Goal: Information Seeking & Learning: Compare options

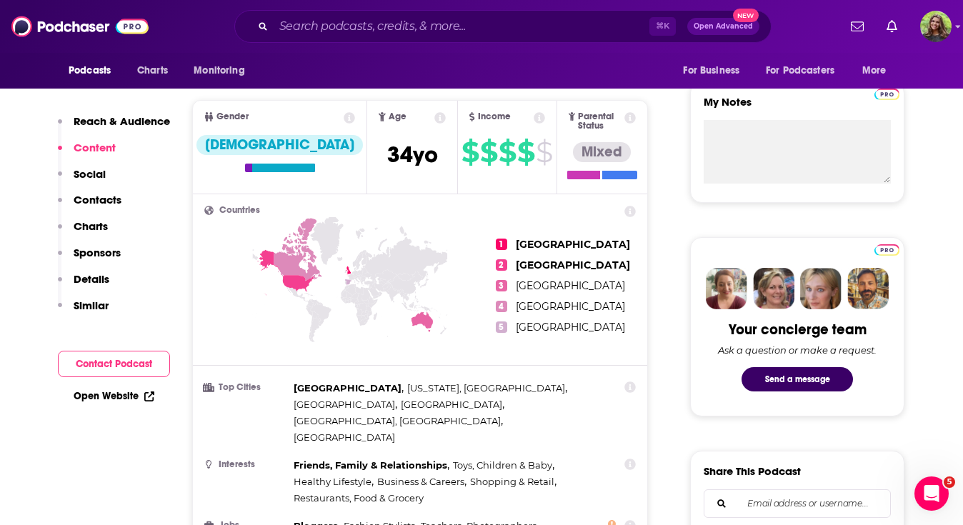
scroll to position [130, 0]
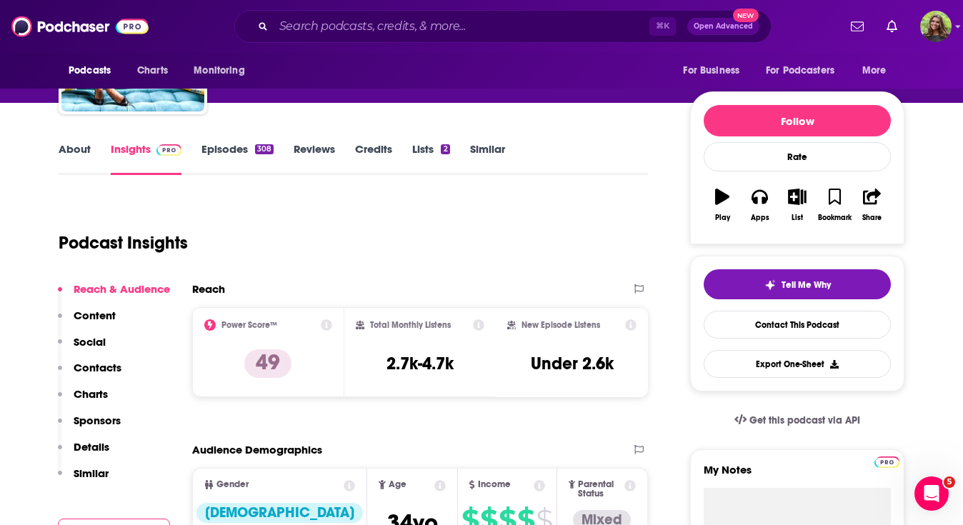
click at [492, 152] on link "Similar" at bounding box center [487, 158] width 35 height 33
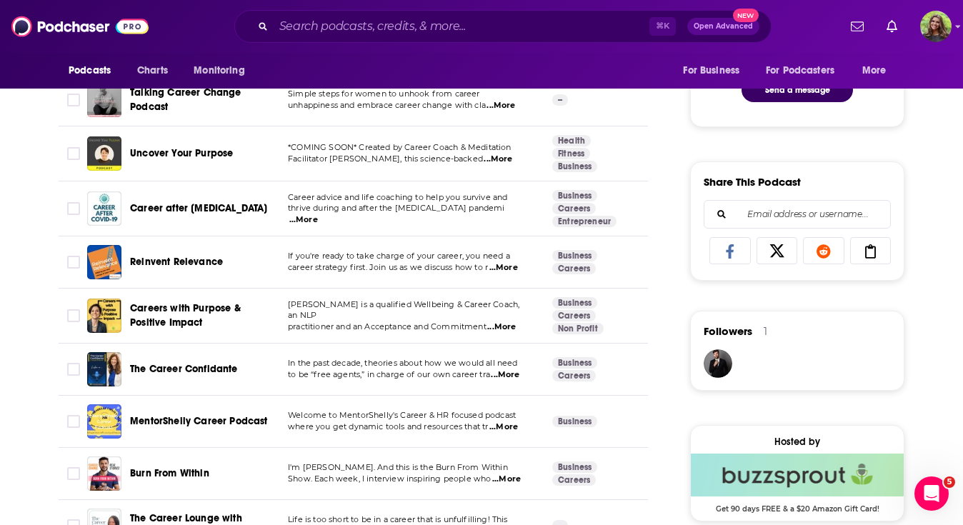
scroll to position [780, 0]
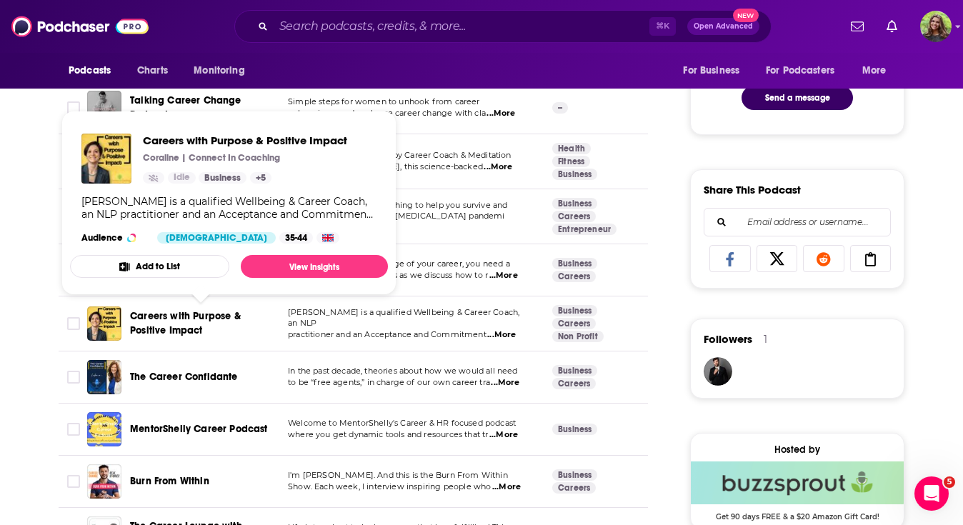
click at [191, 327] on span "Careers with Purpose & Positive Impact" at bounding box center [185, 323] width 111 height 26
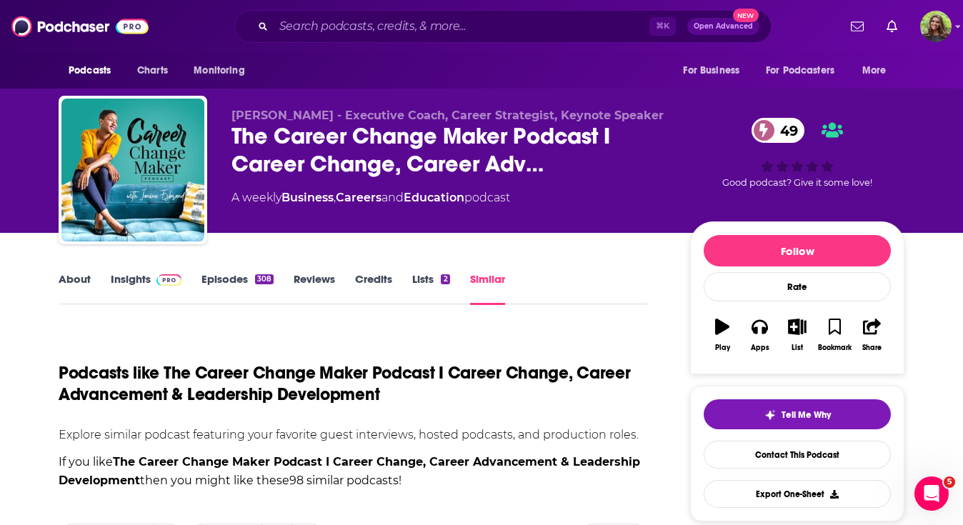
scroll to position [1706, 0]
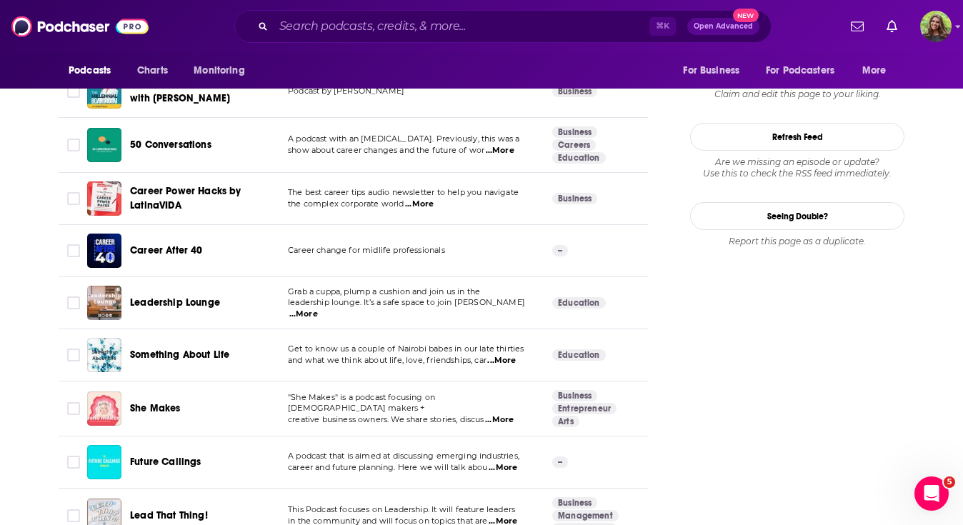
click at [189, 300] on span "Leadership Lounge" at bounding box center [175, 303] width 90 height 12
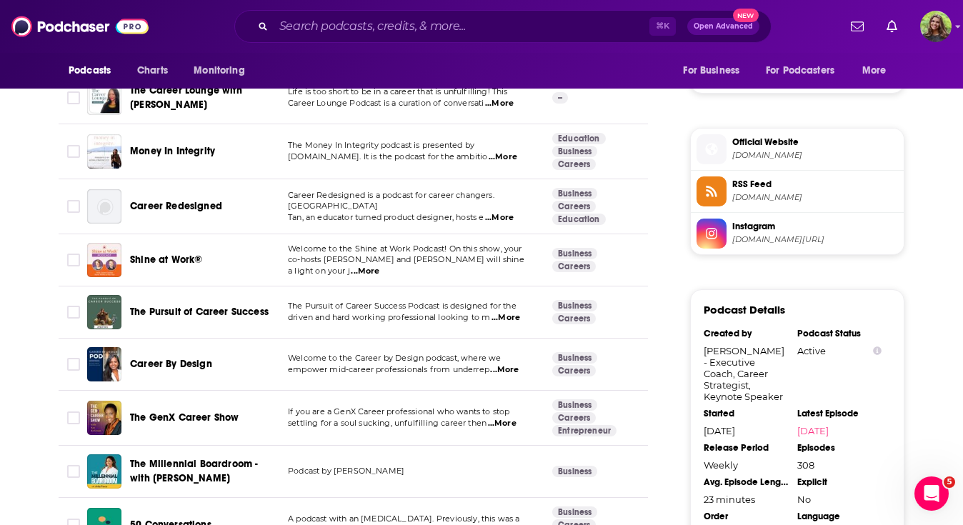
scroll to position [1204, 0]
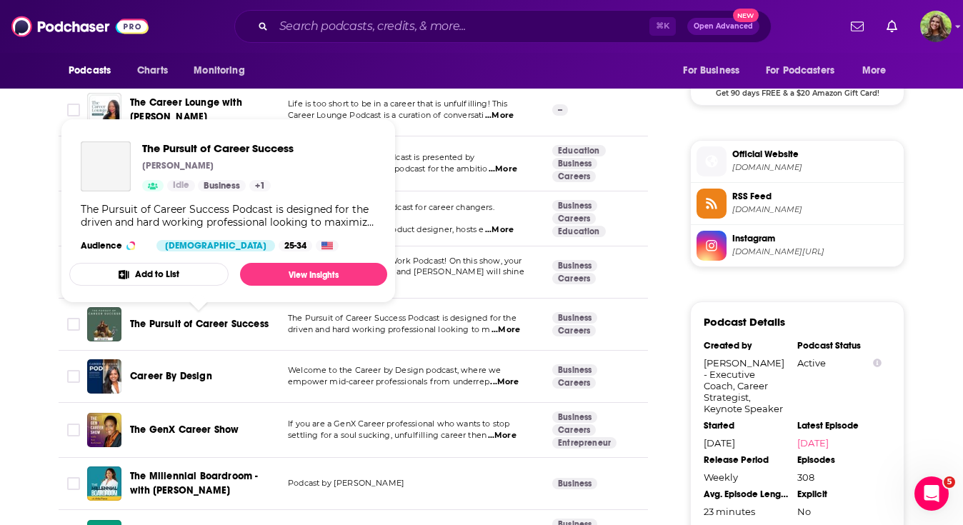
click at [217, 325] on span "The Pursuit of Career Success" at bounding box center [199, 324] width 139 height 12
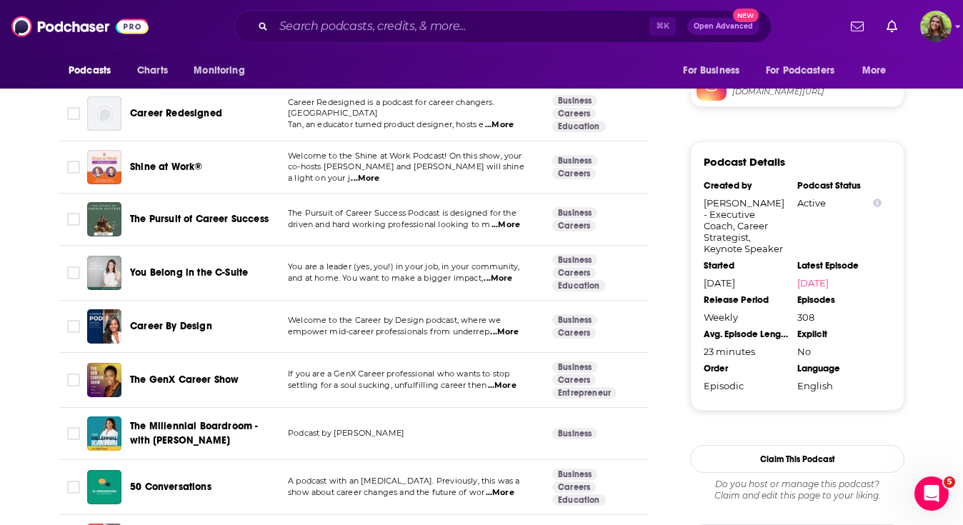
scroll to position [1372, 0]
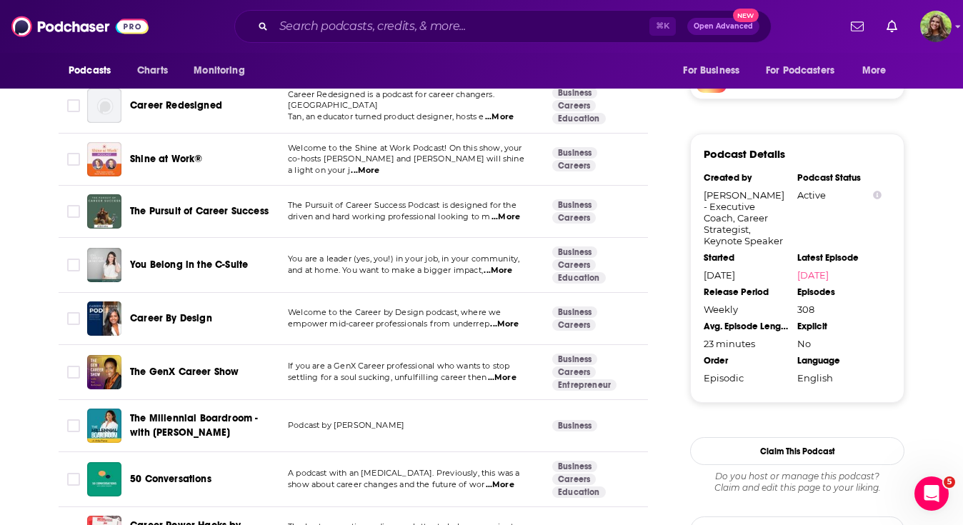
click at [203, 263] on span "You Belong in the C-Suite" at bounding box center [189, 265] width 118 height 12
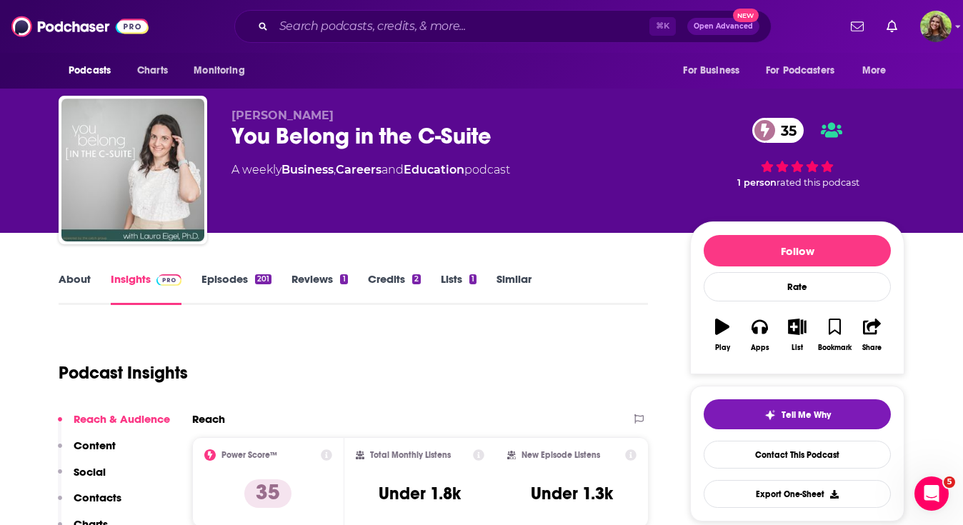
click at [503, 278] on link "Similar" at bounding box center [514, 288] width 35 height 33
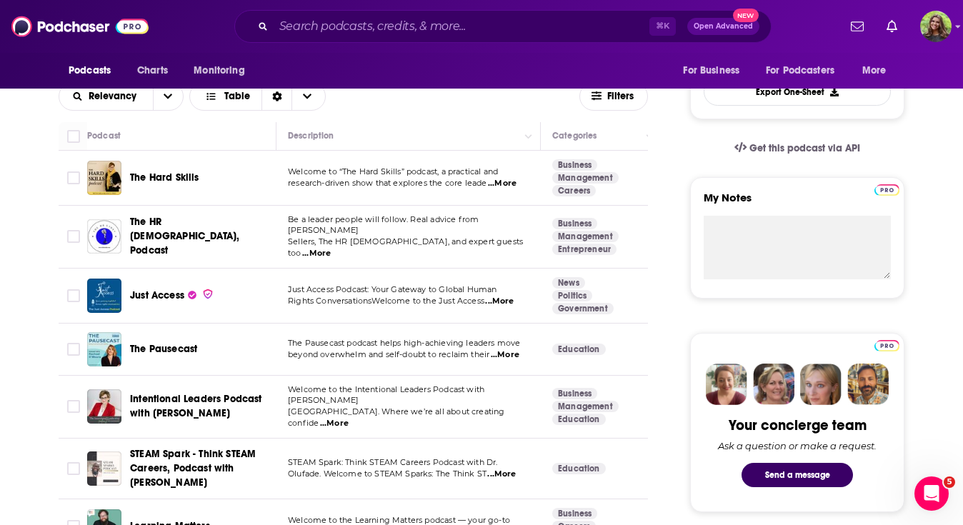
scroll to position [406, 0]
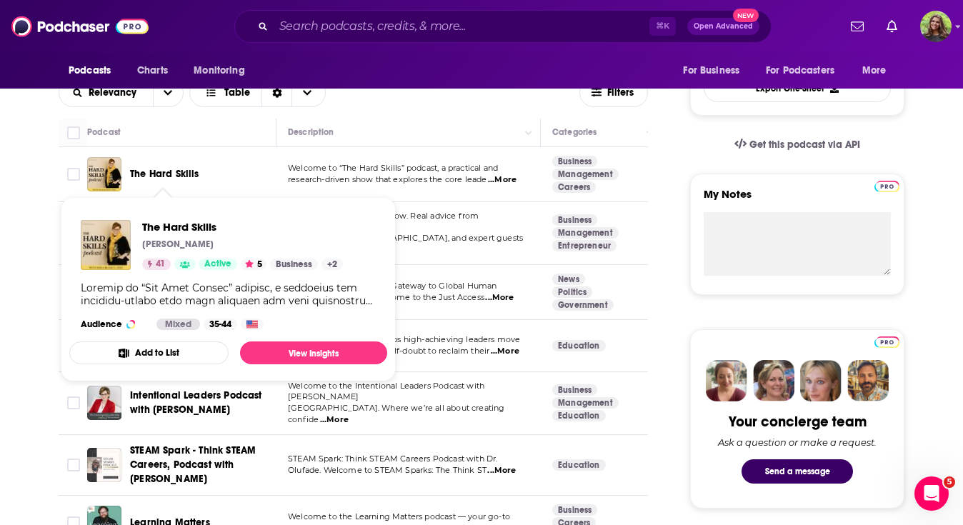
click at [173, 178] on span "The Hard Skills" at bounding box center [164, 174] width 69 height 12
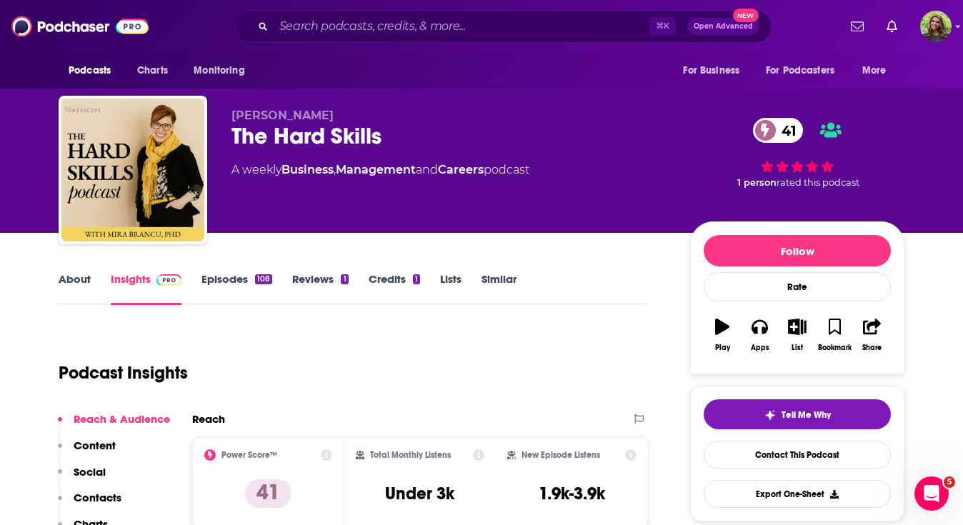
click at [253, 275] on link "Episodes 108" at bounding box center [237, 288] width 71 height 33
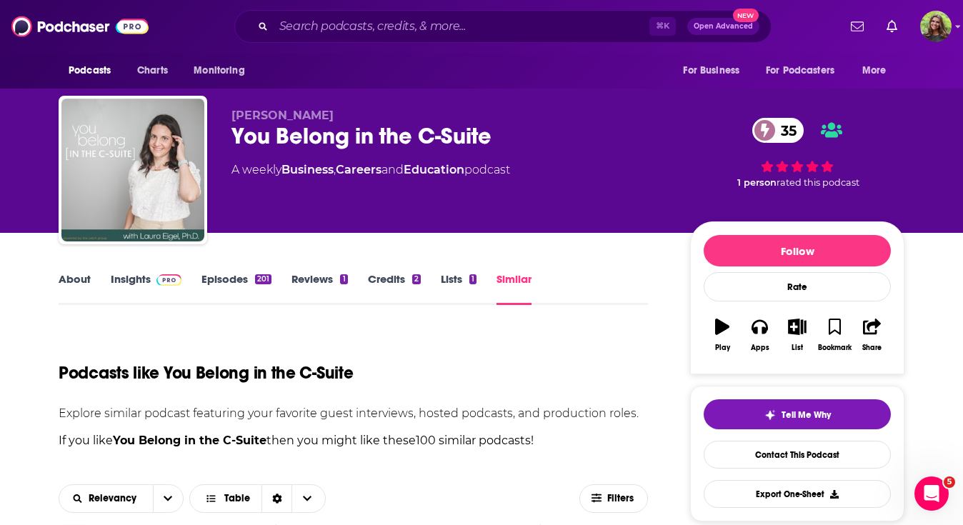
click at [164, 277] on img at bounding box center [169, 279] width 25 height 11
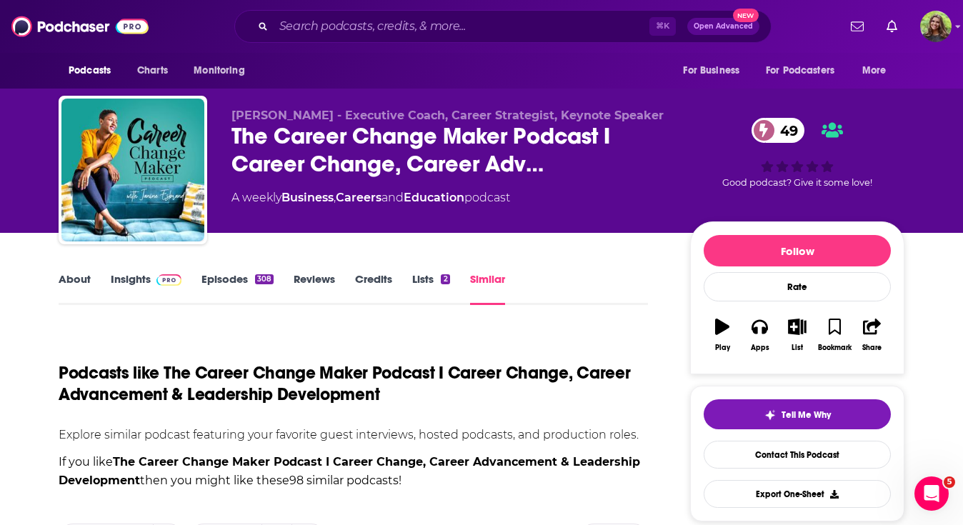
scroll to position [255, 0]
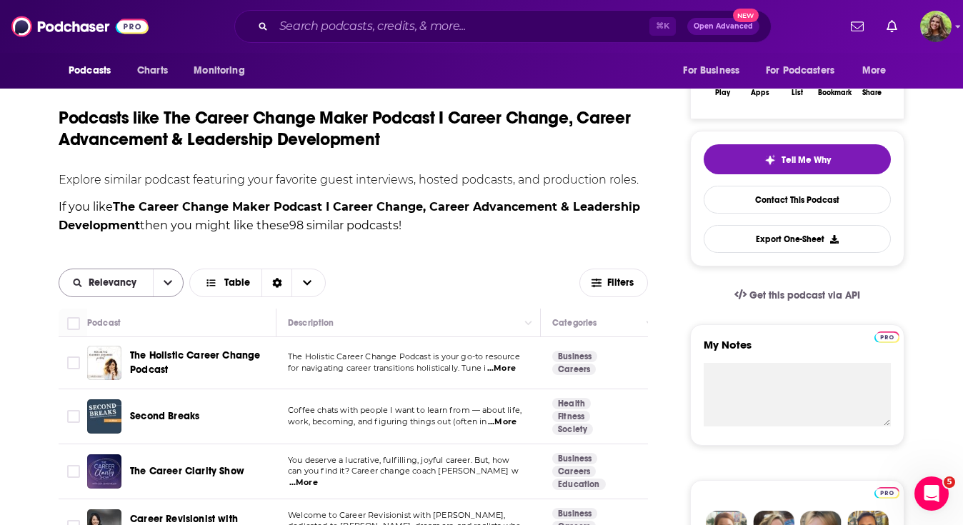
click at [164, 286] on icon "open menu" at bounding box center [168, 283] width 9 height 10
click at [127, 378] on span "Power Score" at bounding box center [130, 381] width 84 height 8
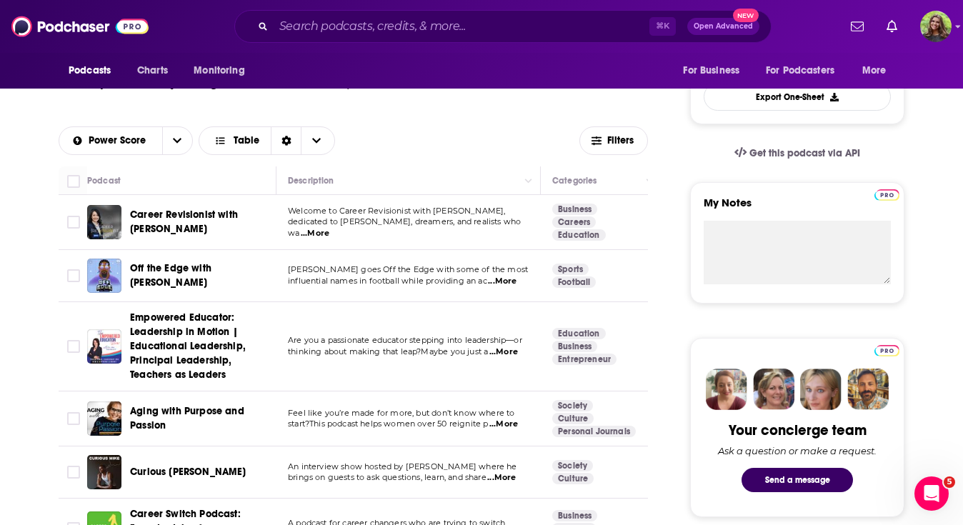
scroll to position [401, 0]
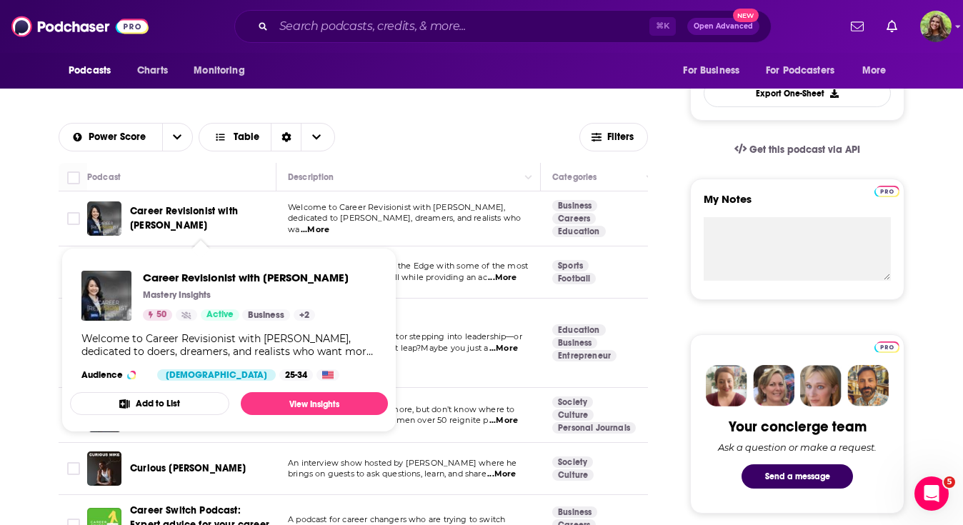
click at [164, 217] on span "Career Revisionist with [PERSON_NAME]" at bounding box center [184, 218] width 108 height 26
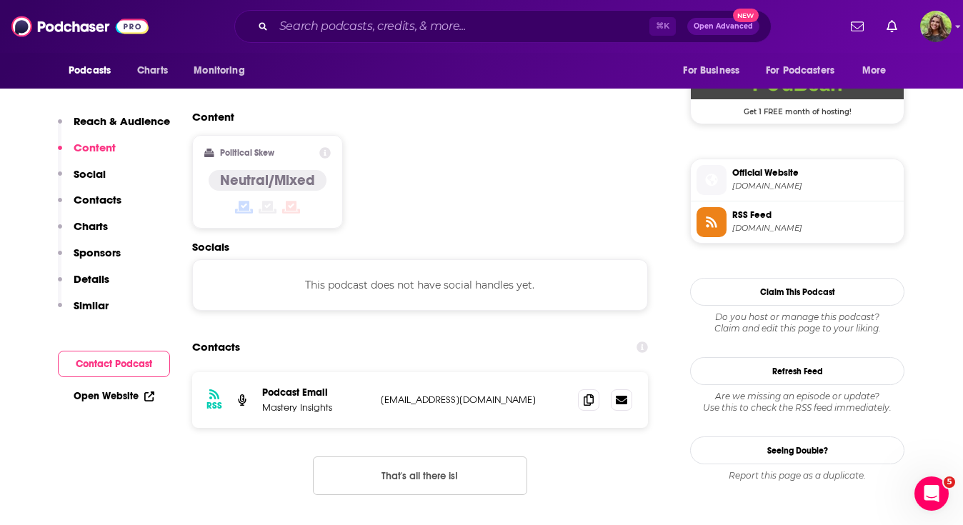
scroll to position [1076, 0]
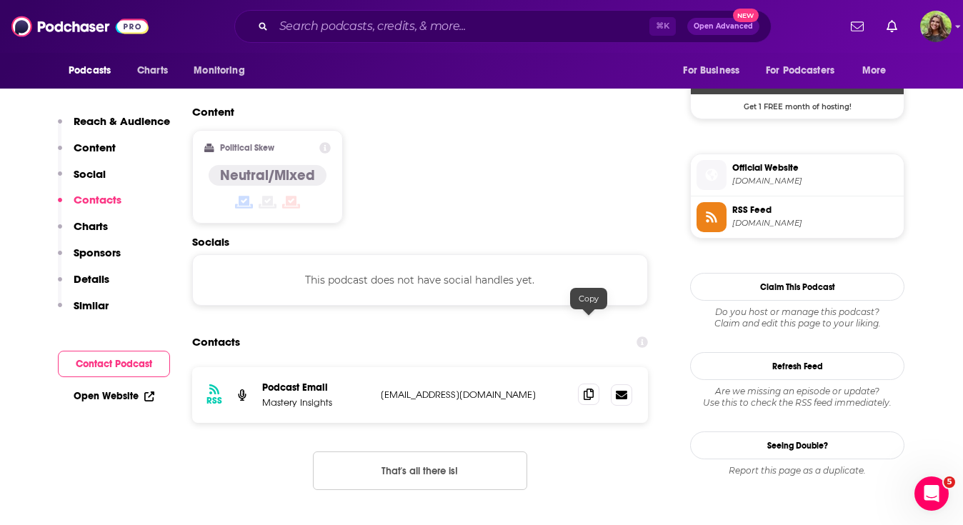
click at [587, 389] on icon at bounding box center [589, 394] width 10 height 11
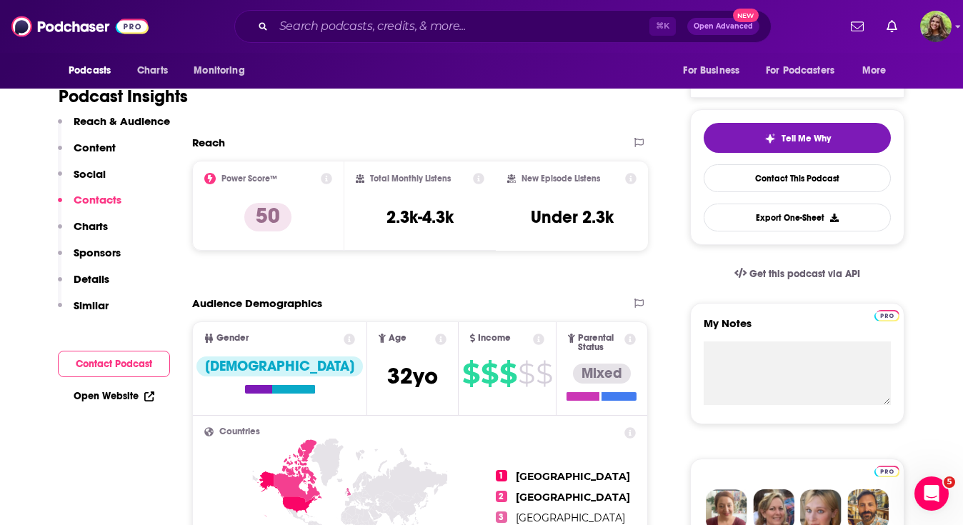
scroll to position [0, 0]
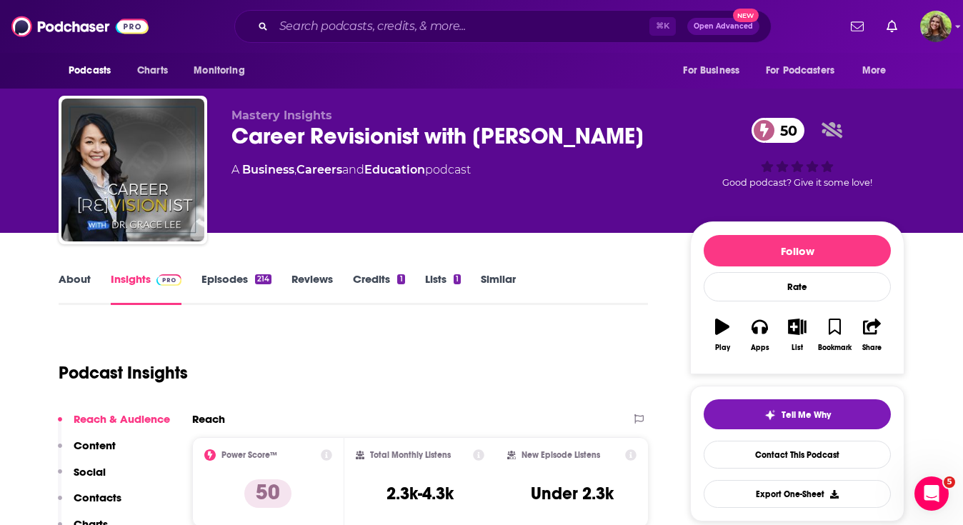
click at [247, 273] on link "Episodes 214" at bounding box center [237, 288] width 70 height 33
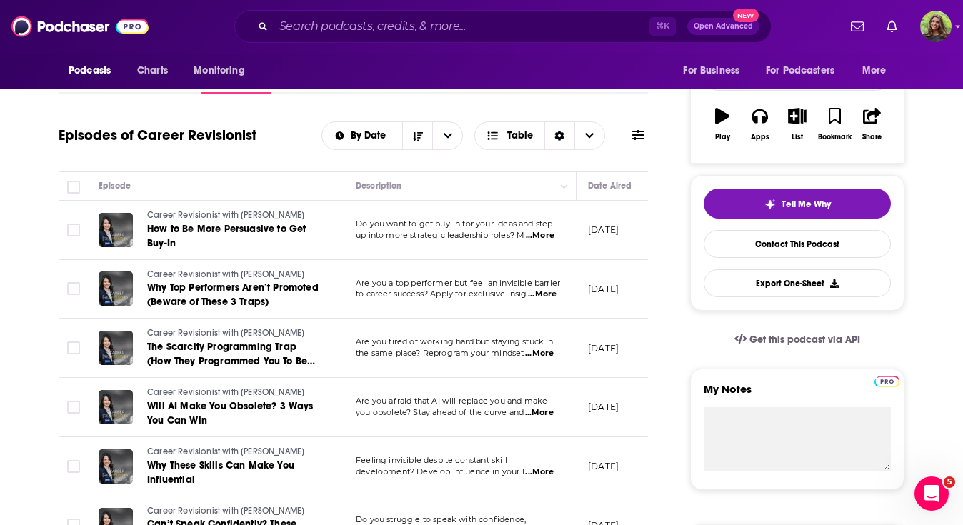
scroll to position [225, 0]
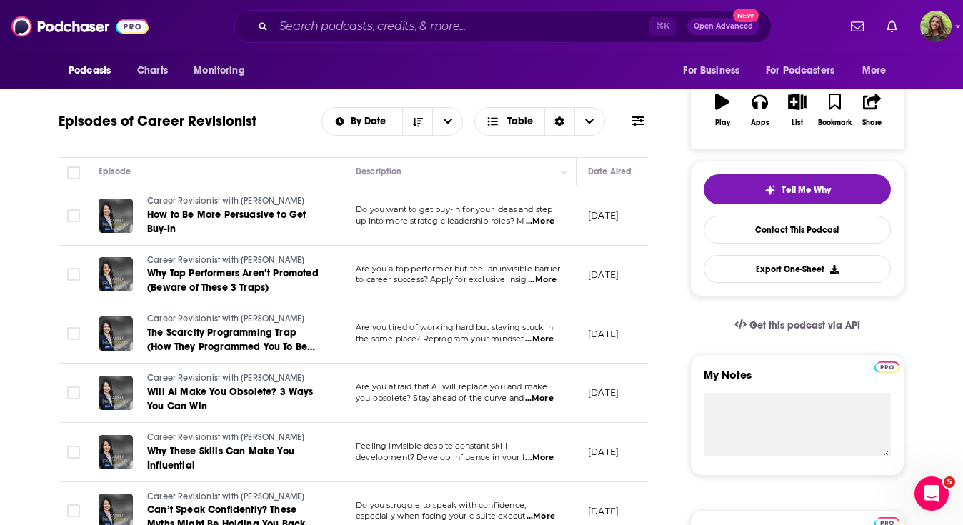
click at [542, 340] on span "...More" at bounding box center [539, 339] width 29 height 11
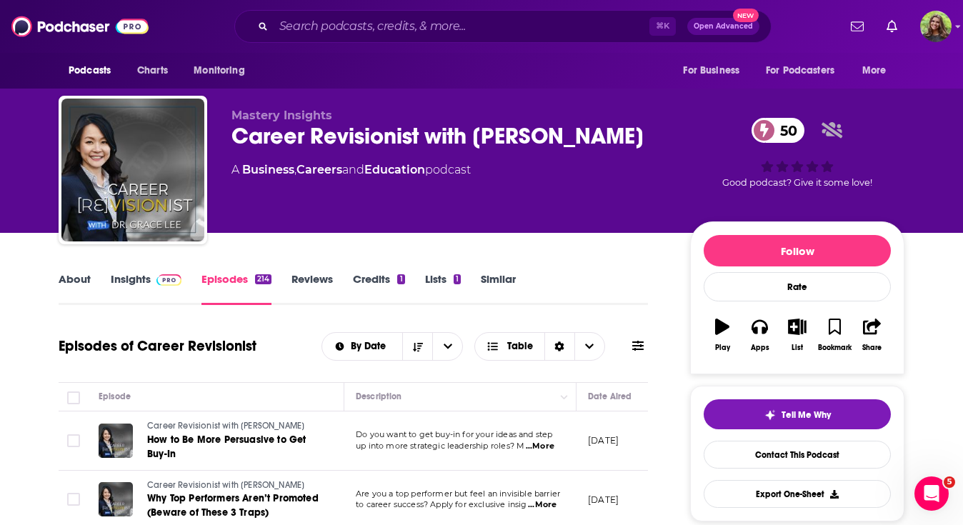
click at [489, 277] on link "Similar" at bounding box center [498, 288] width 35 height 33
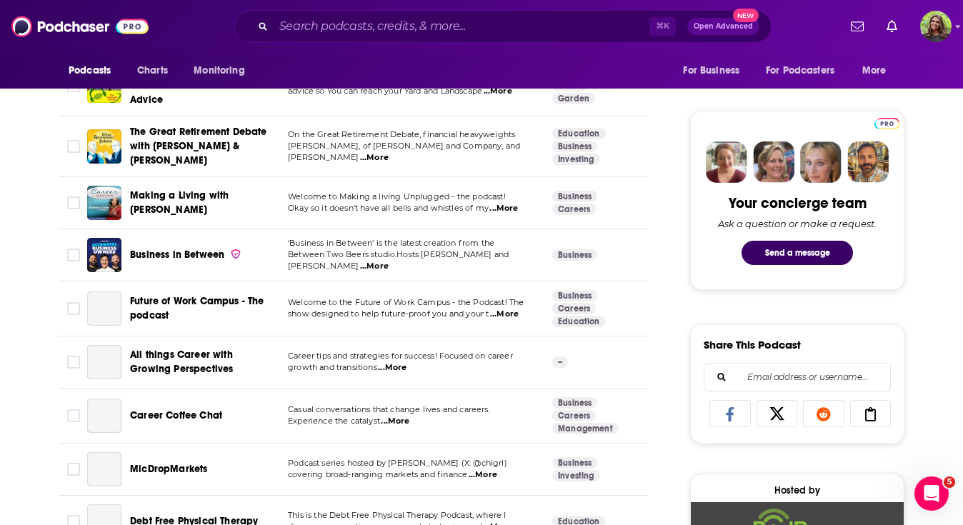
scroll to position [620, 0]
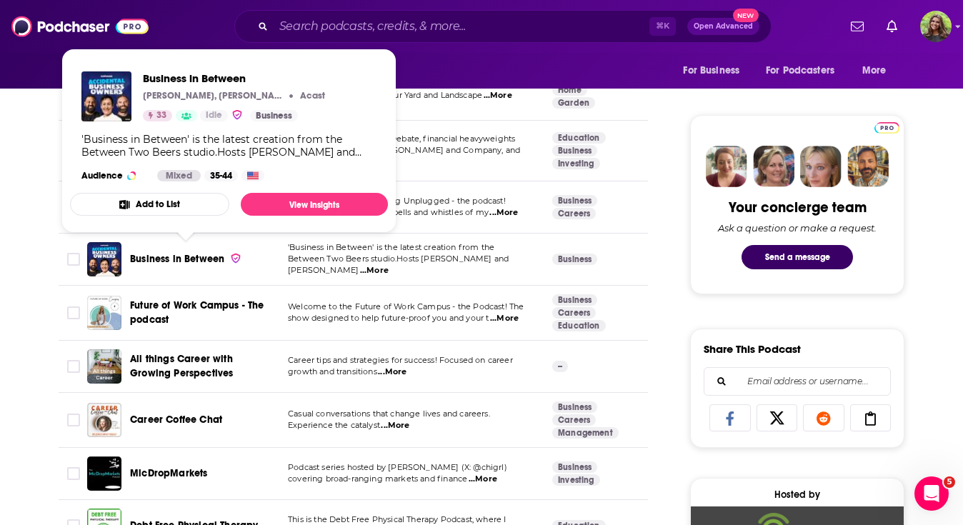
click at [208, 255] on span "Business in Between" at bounding box center [177, 259] width 94 height 12
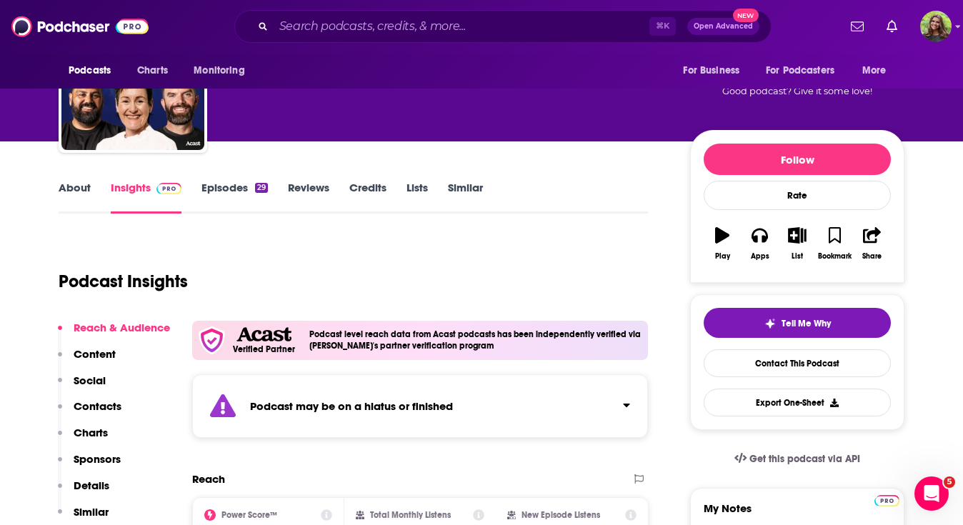
scroll to position [66, 0]
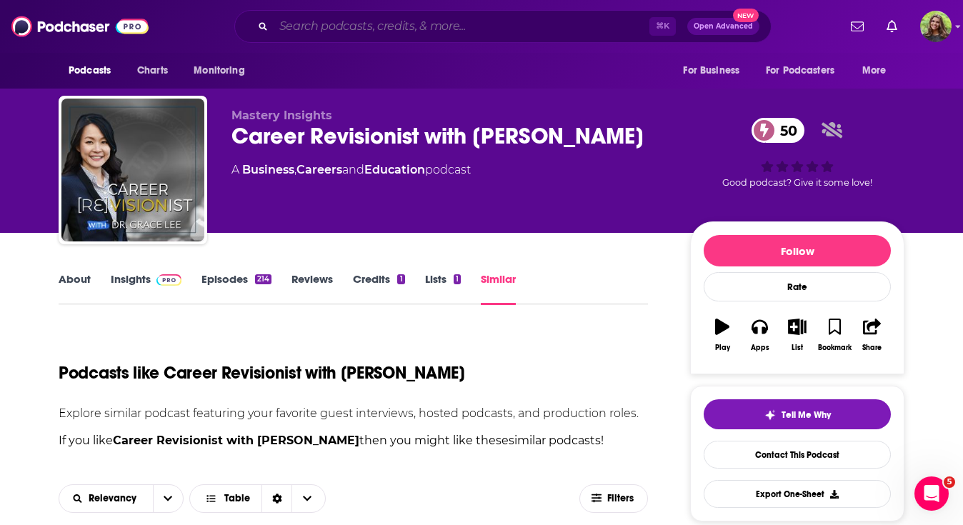
click at [299, 25] on input "Search podcasts, credits, & more..." at bounding box center [462, 26] width 376 height 23
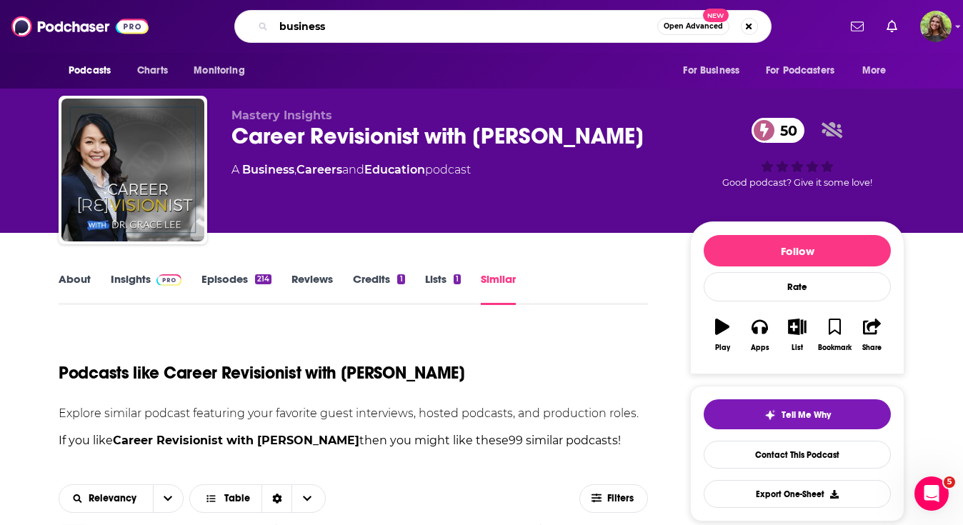
type input "business"
